Goal: Transaction & Acquisition: Register for event/course

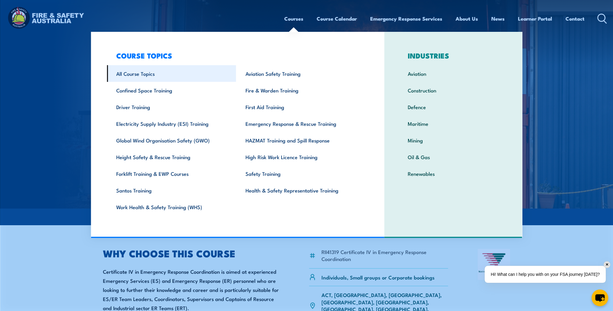
click at [140, 78] on link "All Course Topics" at bounding box center [171, 73] width 129 height 17
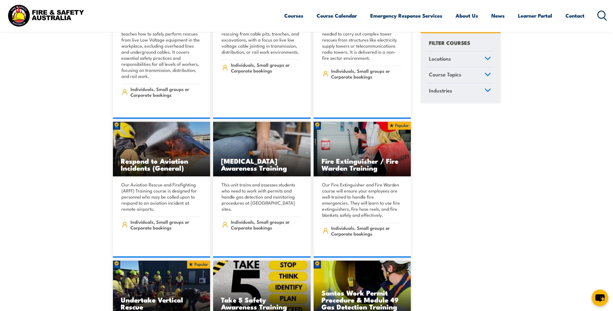
scroll to position [1968, 0]
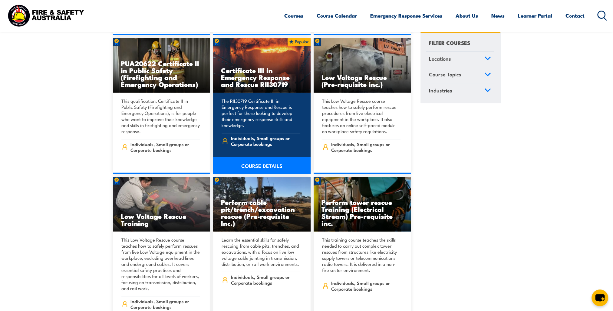
click at [226, 69] on h3 "Certificate III in Emergency Response and Rescue RII30719" at bounding box center [262, 77] width 82 height 21
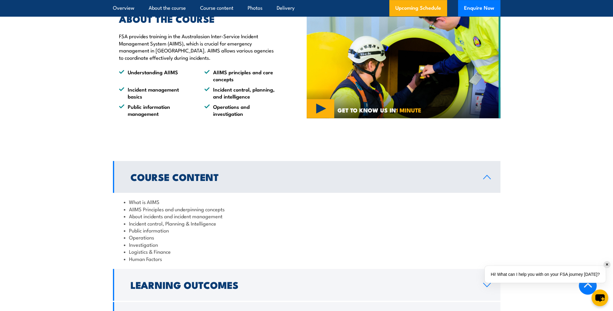
scroll to position [484, 0]
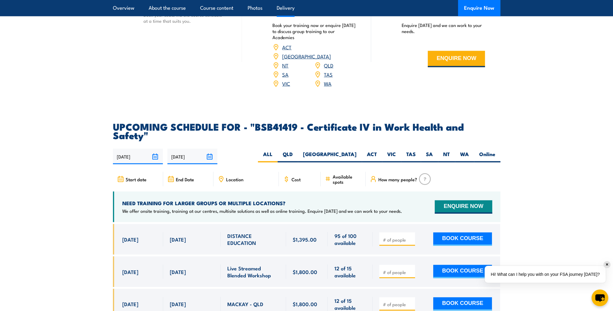
scroll to position [1877, 0]
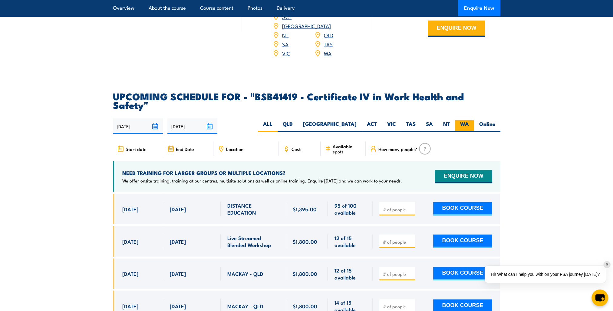
click at [455, 120] on label "WA" at bounding box center [464, 126] width 19 height 12
click at [469, 120] on input "WA" at bounding box center [471, 122] width 4 height 4
radio input "true"
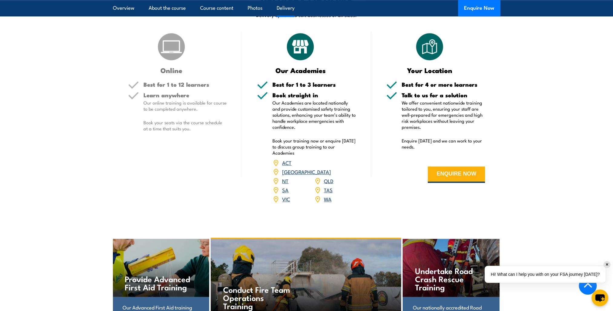
scroll to position [695, 0]
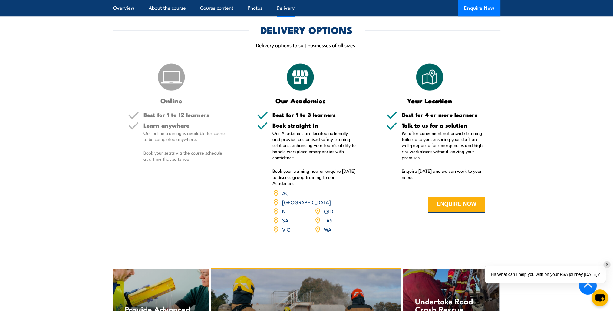
drag, startPoint x: 327, startPoint y: 222, endPoint x: 322, endPoint y: 221, distance: 5.2
click at [327, 225] on link "WA" at bounding box center [328, 228] width 8 height 7
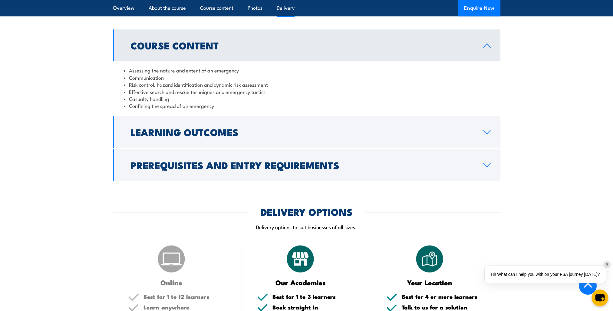
scroll to position [483, 0]
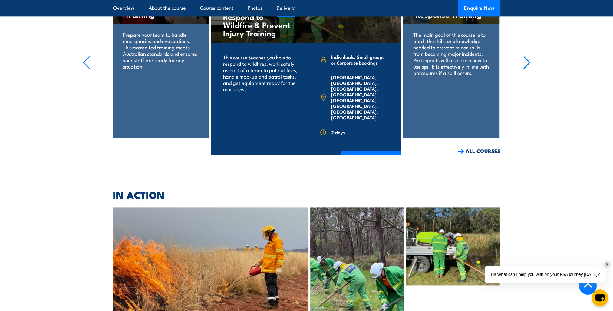
scroll to position [757, 0]
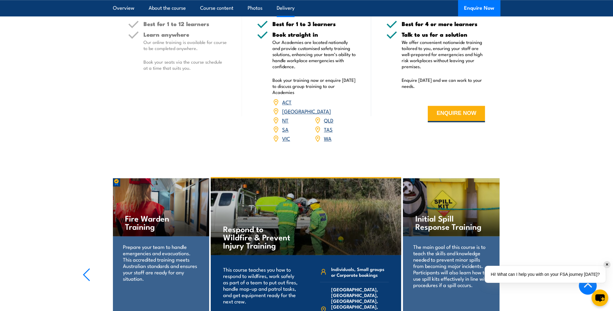
click at [326, 134] on link "WA" at bounding box center [328, 137] width 8 height 7
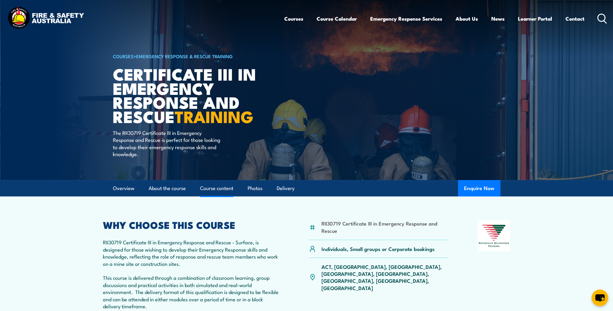
click at [223, 186] on link "Course content" at bounding box center [216, 188] width 33 height 16
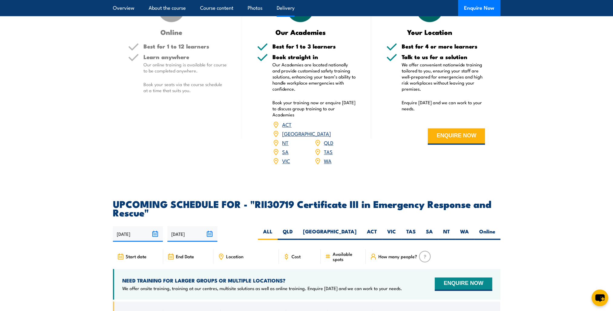
scroll to position [1444, 0]
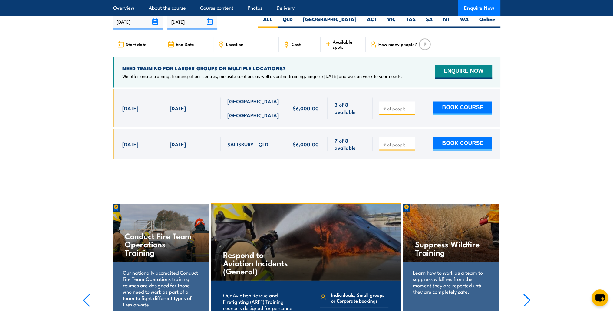
click at [465, 240] on div "Suppress Wildfire Training" at bounding box center [451, 232] width 97 height 58
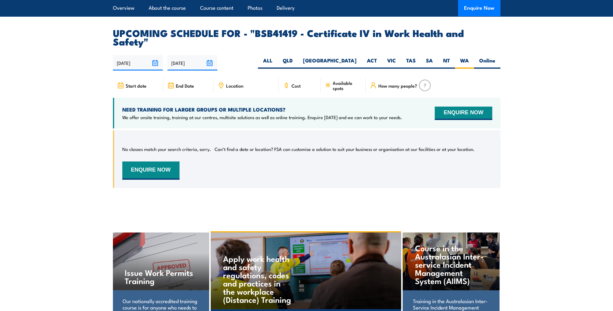
scroll to position [1879, 0]
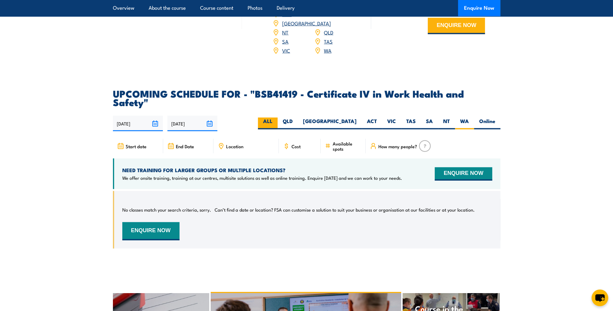
click at [278, 117] on label "ALL" at bounding box center [268, 123] width 20 height 12
click at [276, 117] on input "ALL" at bounding box center [274, 119] width 4 height 4
radio input "true"
click at [485, 117] on label "Online" at bounding box center [487, 123] width 26 height 12
click at [495, 117] on input "Online" at bounding box center [497, 119] width 4 height 4
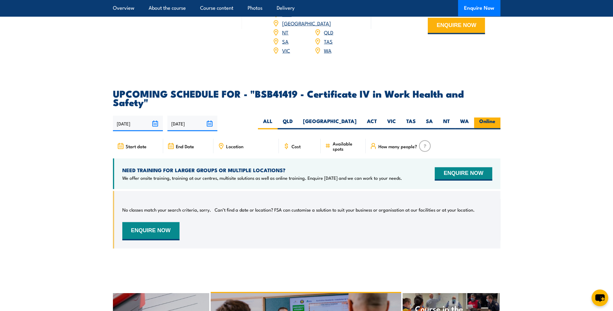
radio input "true"
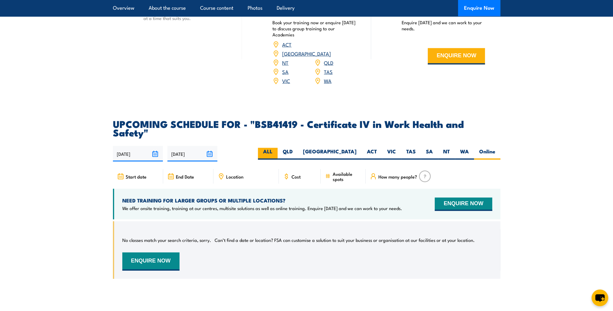
click at [278, 148] on label "ALL" at bounding box center [268, 154] width 20 height 12
click at [276, 148] on input "ALL" at bounding box center [274, 150] width 4 height 4
radio input "true"
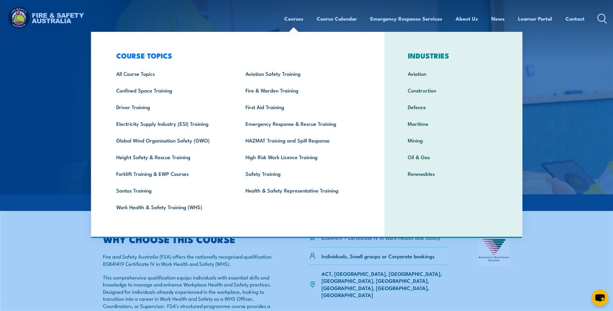
click at [54, 208] on section "Overview About the course Course content Photos Delivery Enquire Now" at bounding box center [306, 202] width 613 height 16
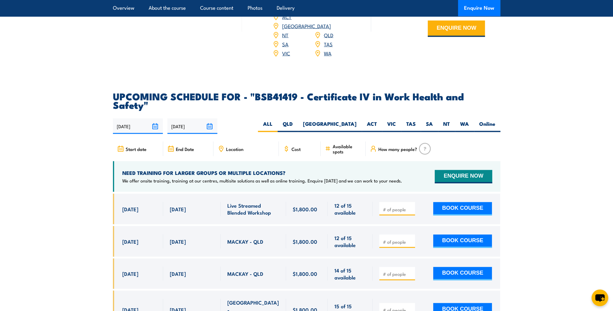
scroll to position [1907, 0]
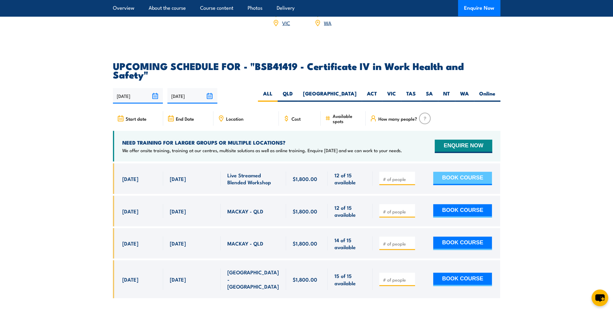
click at [458, 172] on button "BOOK COURSE" at bounding box center [462, 178] width 59 height 13
type input "1"
click at [410, 176] on input "1" at bounding box center [398, 179] width 30 height 6
click at [460, 172] on button "BOOK COURSE" at bounding box center [462, 178] width 59 height 13
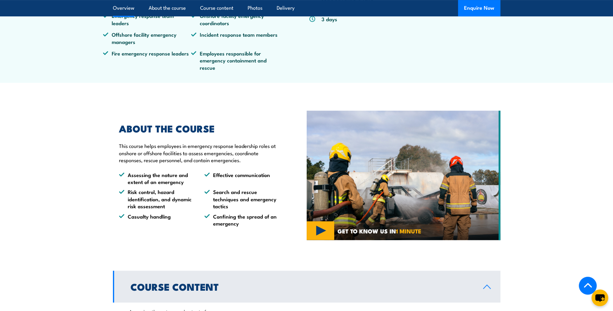
scroll to position [182, 0]
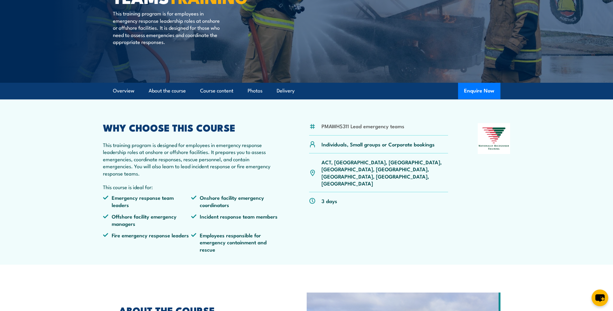
scroll to position [121, 0]
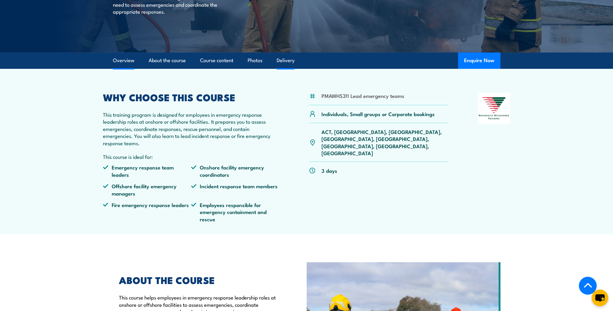
click at [284, 59] on link "Delivery" at bounding box center [286, 60] width 18 height 16
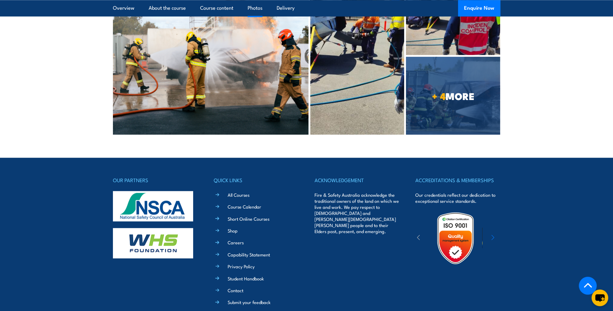
scroll to position [1258, 0]
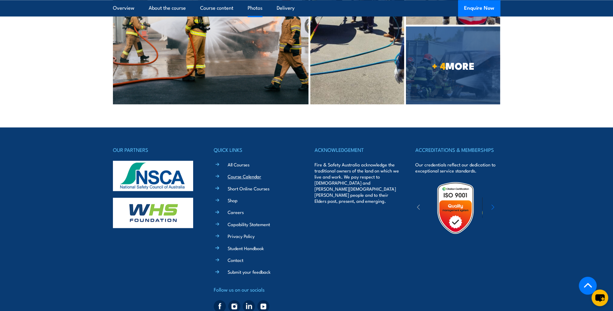
click at [235, 173] on link "Course Calendar" at bounding box center [245, 176] width 34 height 6
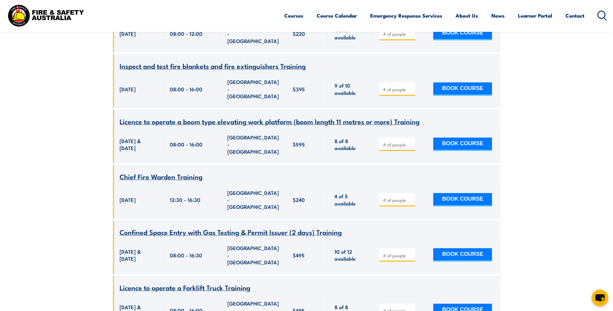
scroll to position [2531, 0]
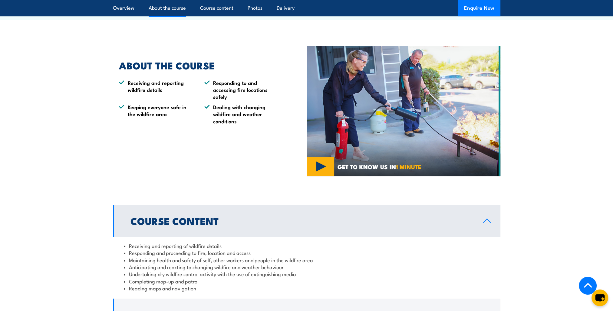
scroll to position [333, 0]
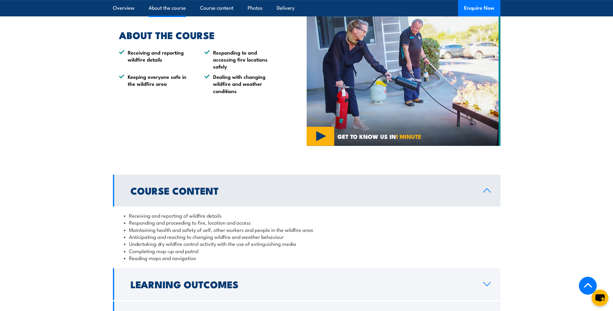
drag, startPoint x: 271, startPoint y: 291, endPoint x: 306, endPoint y: 251, distance: 52.8
click at [271, 291] on link "Learning Outcomes" at bounding box center [306, 284] width 387 height 32
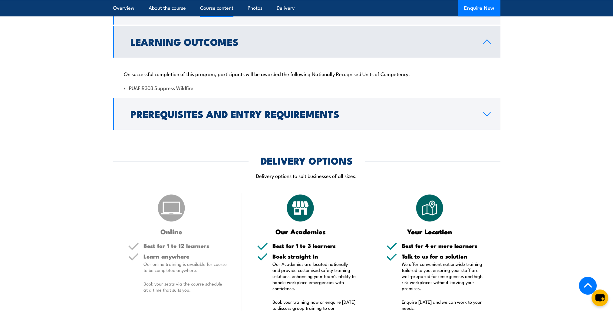
scroll to position [545, 0]
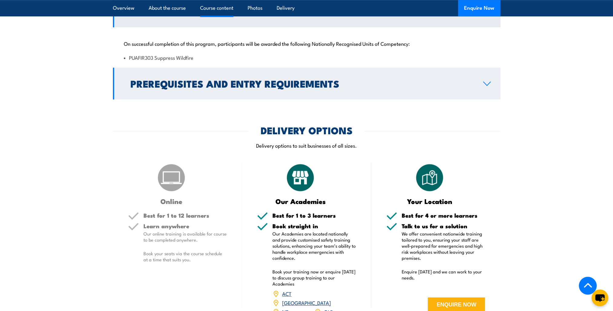
click at [300, 81] on h2 "Prerequisites and Entry Requirements" at bounding box center [301, 83] width 343 height 8
